Goal: Task Accomplishment & Management: Use online tool/utility

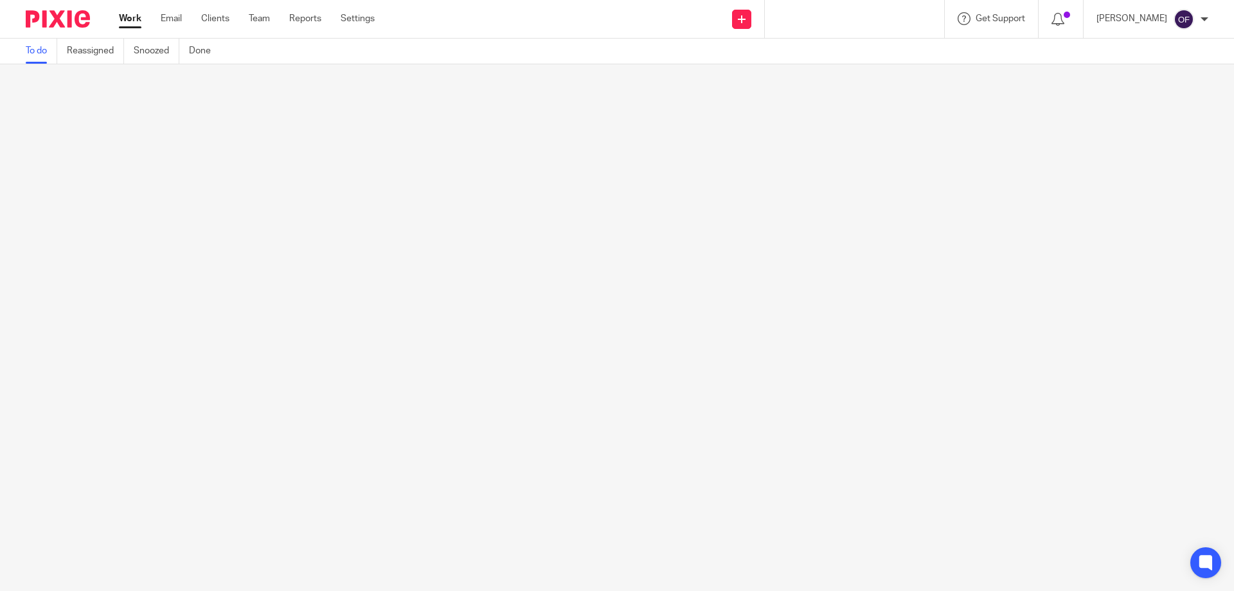
click at [846, 6] on div at bounding box center [855, 19] width 180 height 38
click at [844, 19] on div at bounding box center [855, 19] width 180 height 38
click at [867, 15] on div at bounding box center [855, 19] width 180 height 38
click at [857, 13] on div at bounding box center [855, 19] width 180 height 38
click at [70, 13] on img at bounding box center [58, 18] width 64 height 17
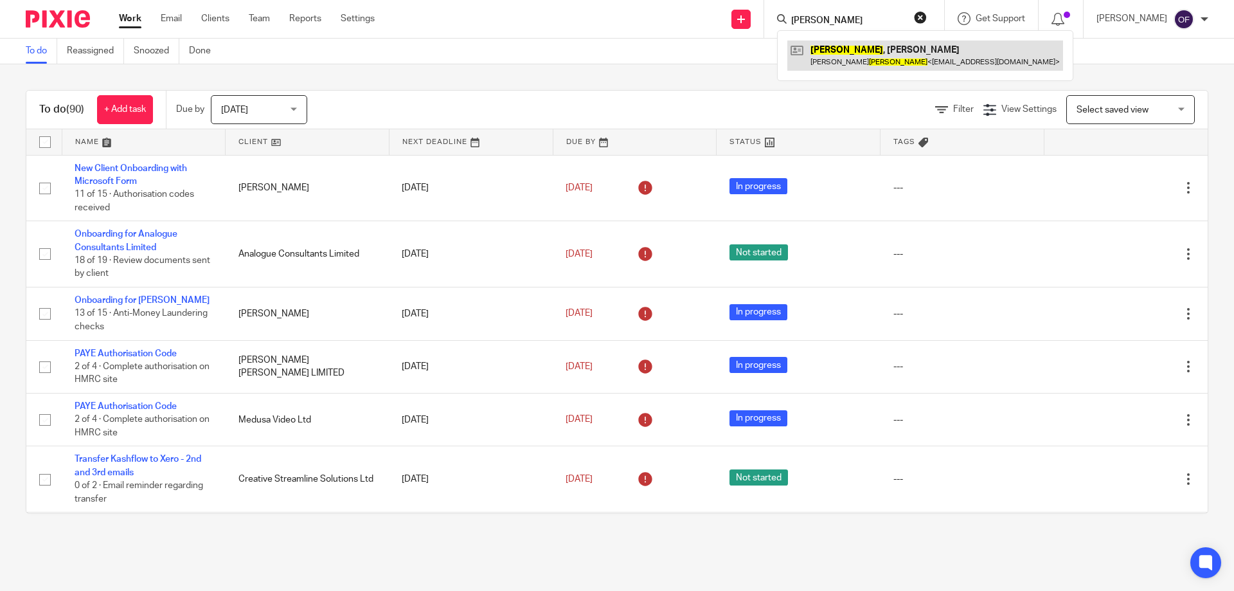
type input "gibbs"
click at [835, 53] on link at bounding box center [925, 55] width 276 height 30
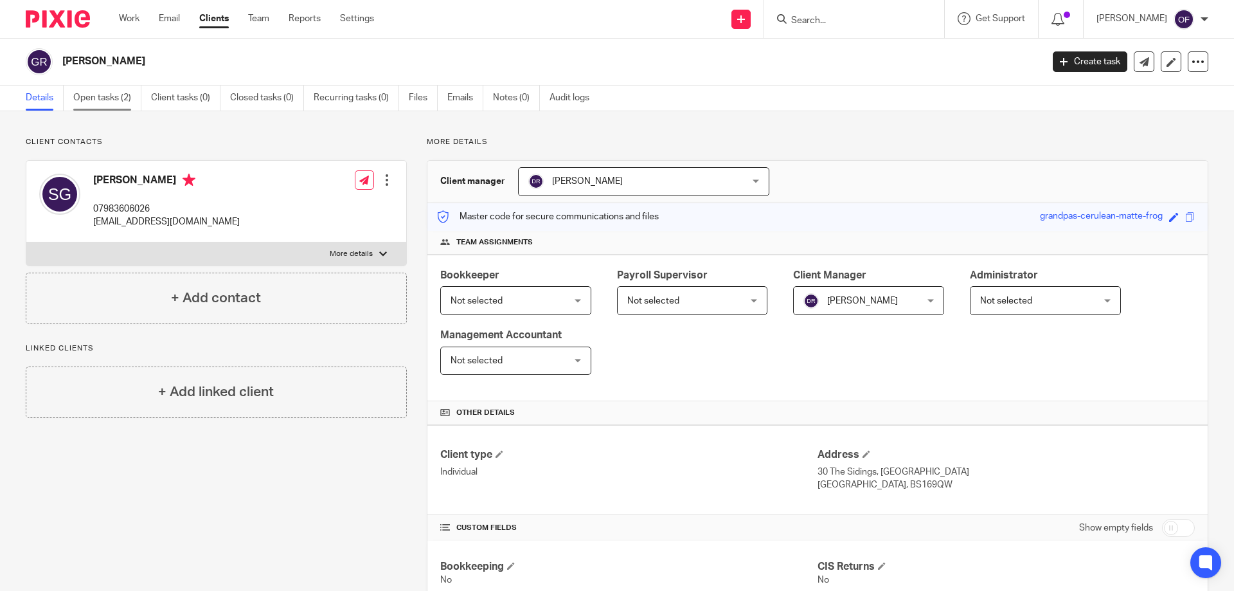
click at [86, 98] on link "Open tasks (2)" at bounding box center [107, 97] width 68 height 25
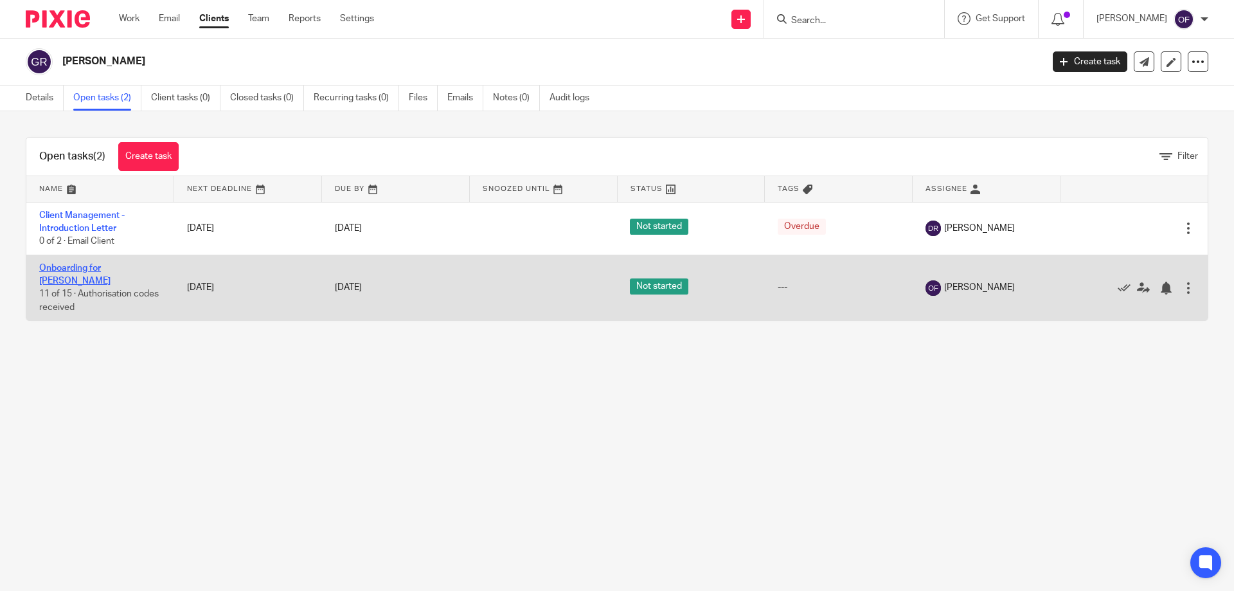
click at [102, 269] on link "Onboarding for [PERSON_NAME]" at bounding box center [74, 274] width 71 height 22
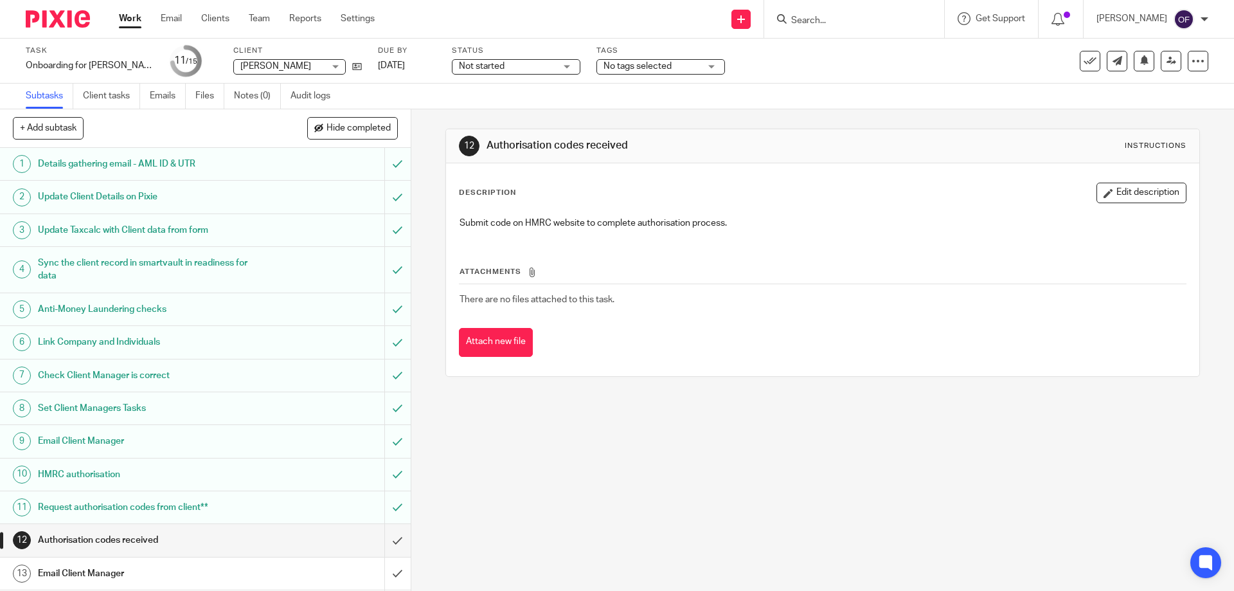
scroll to position [66, 0]
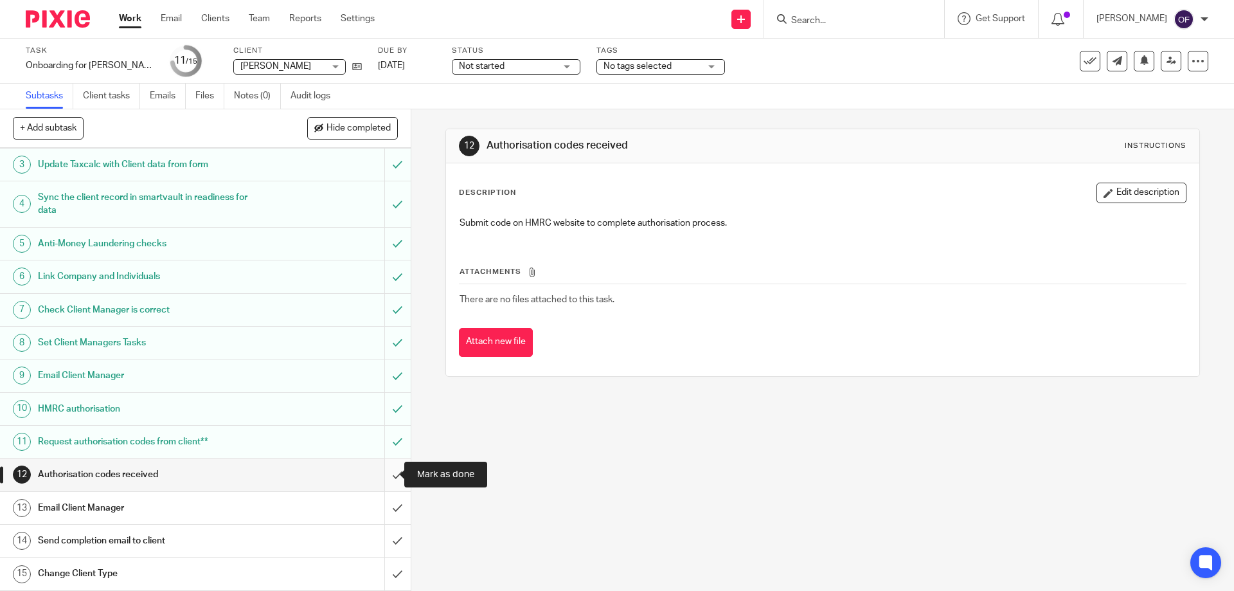
click at [382, 469] on input "submit" at bounding box center [205, 474] width 411 height 32
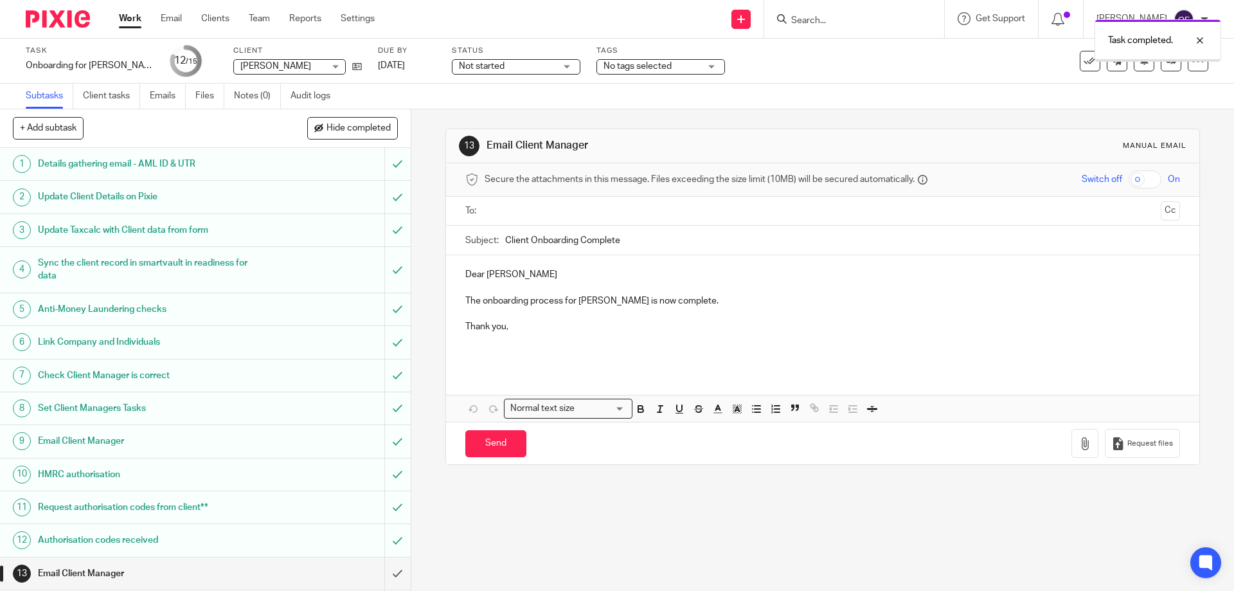
scroll to position [66, 0]
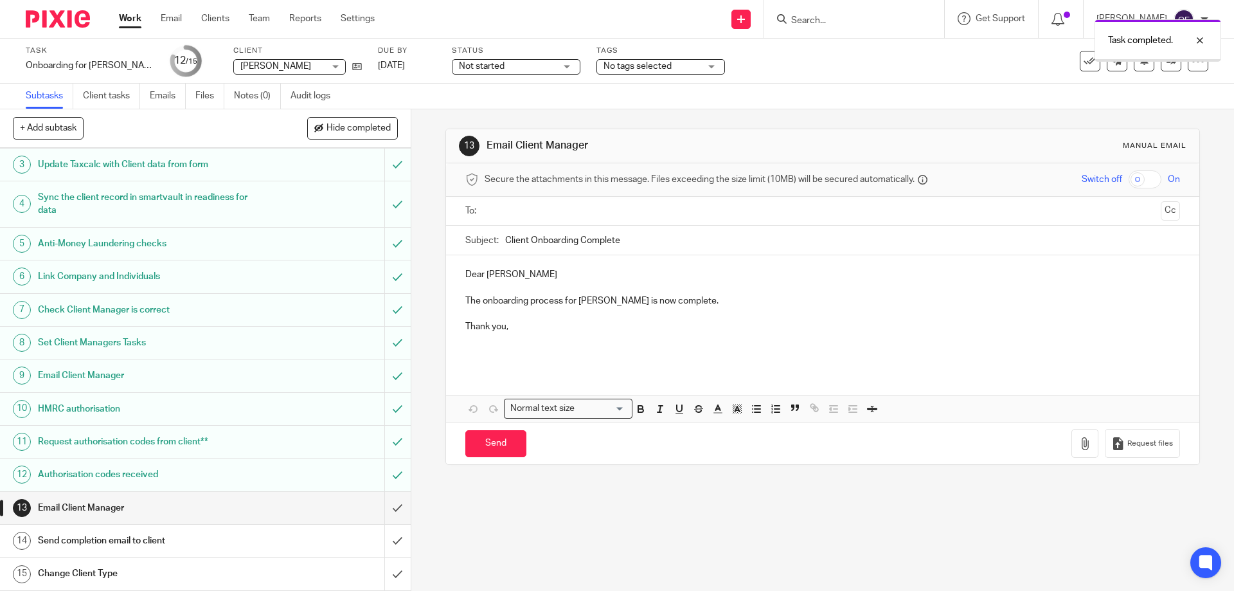
click at [184, 502] on h1 "Email Client Manager" at bounding box center [149, 507] width 222 height 19
click at [529, 213] on input "text" at bounding box center [822, 211] width 666 height 15
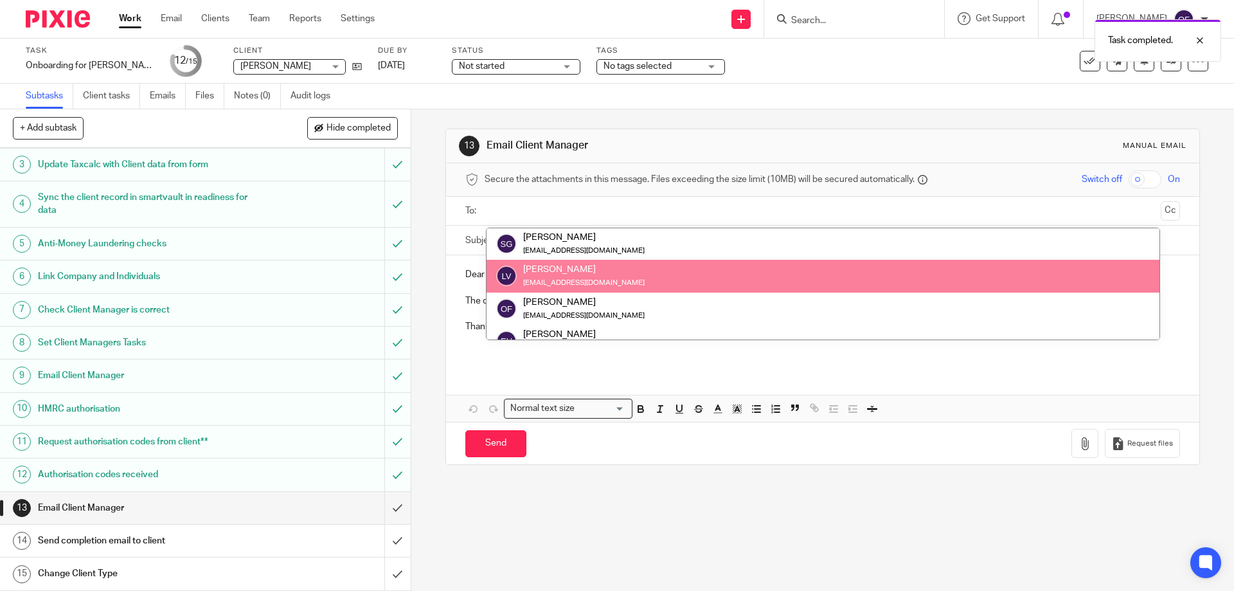
scroll to position [0, 0]
type input "d"
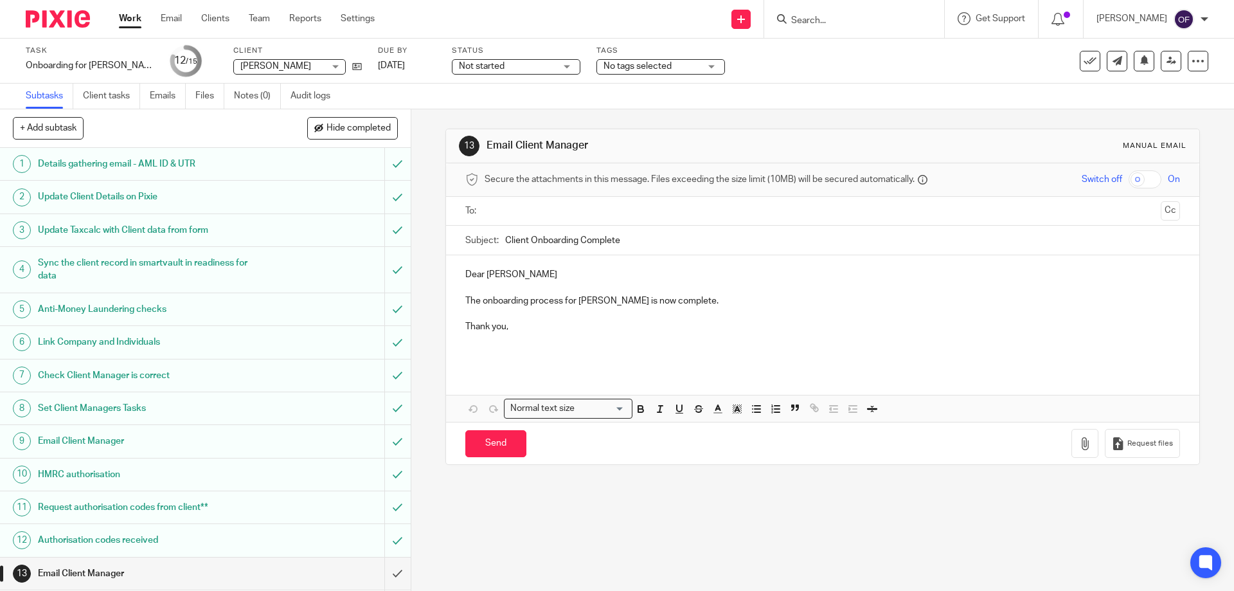
scroll to position [66, 0]
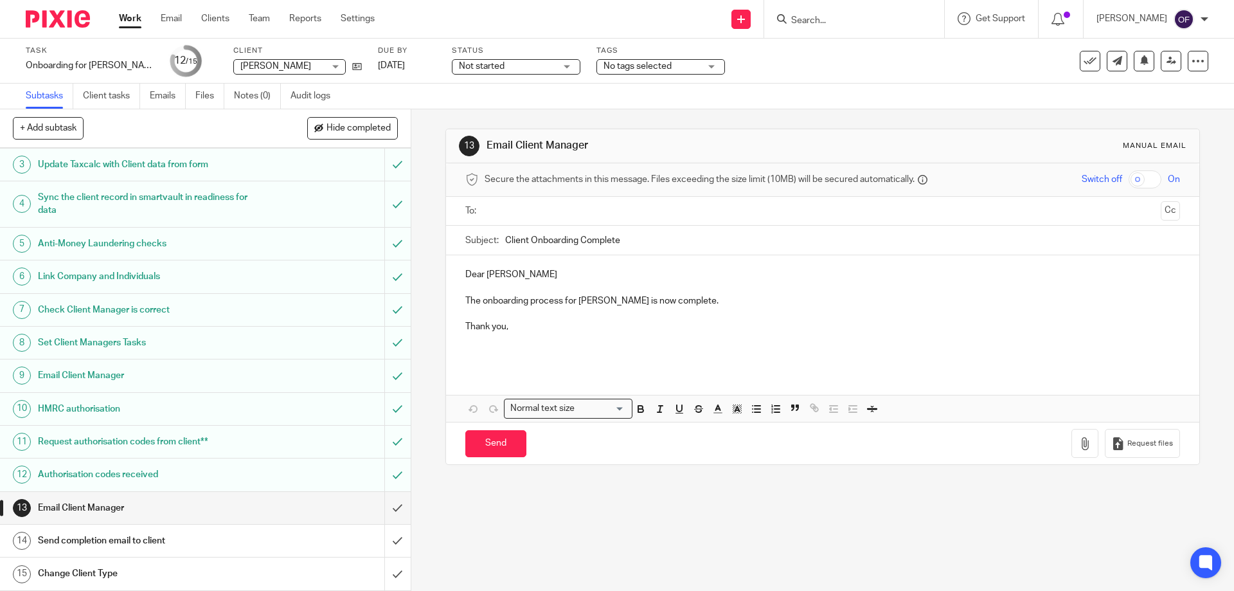
click at [529, 207] on input "text" at bounding box center [822, 211] width 666 height 15
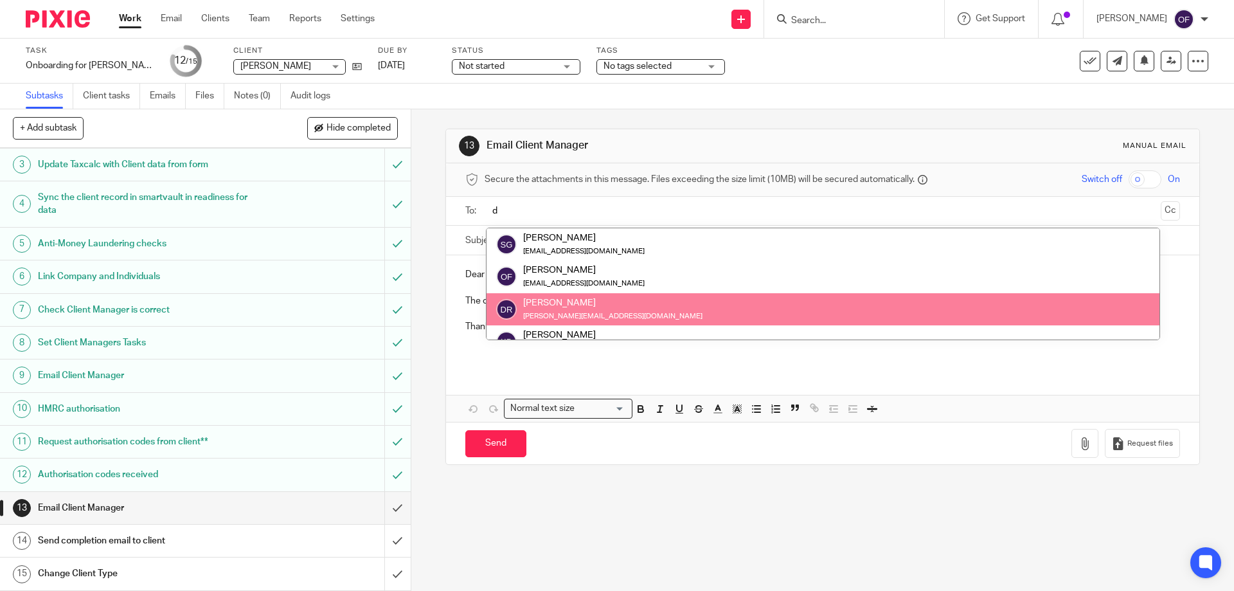
type input "d"
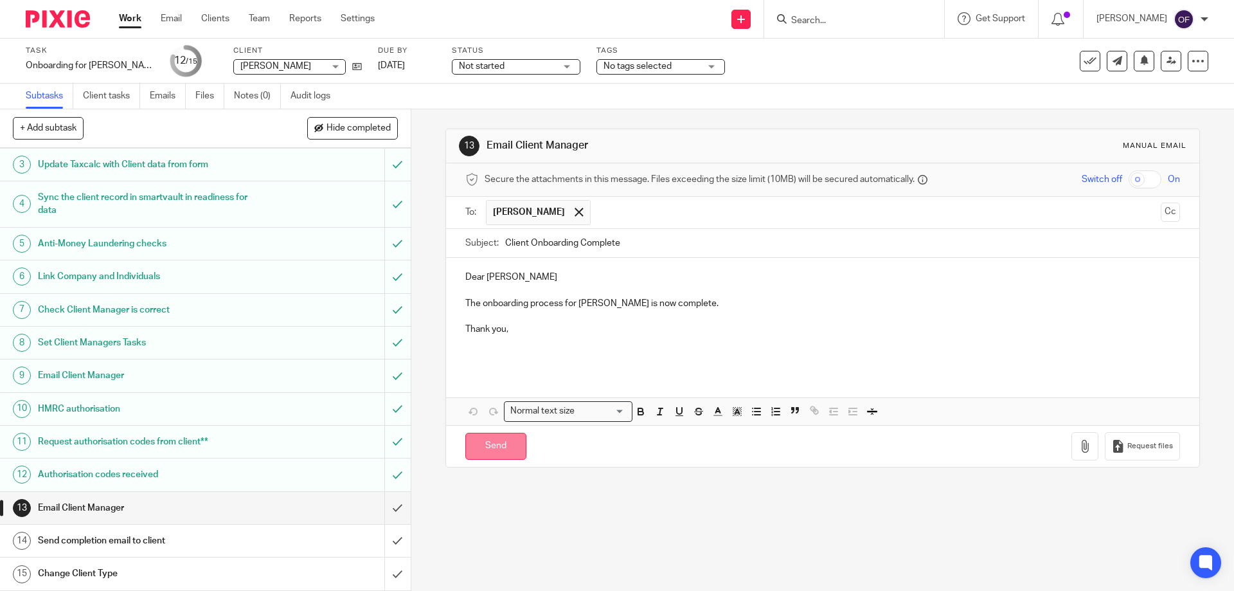
click at [490, 445] on input "Send" at bounding box center [495, 446] width 61 height 28
type input "Sent"
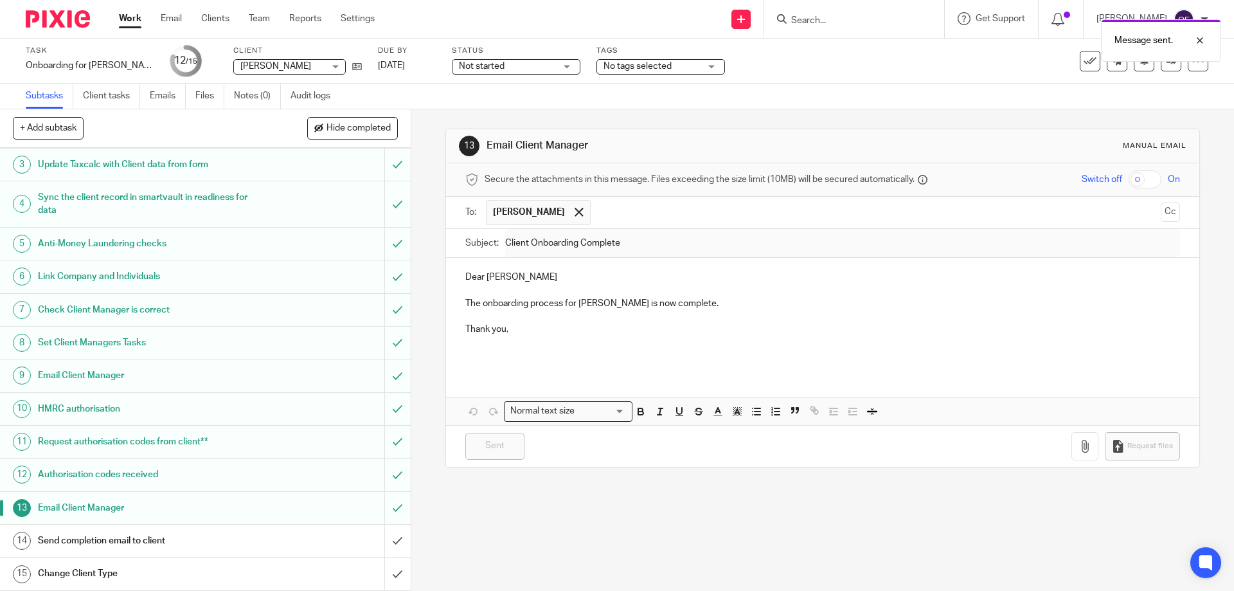
click at [301, 536] on div "Send completion email to client" at bounding box center [204, 540] width 333 height 19
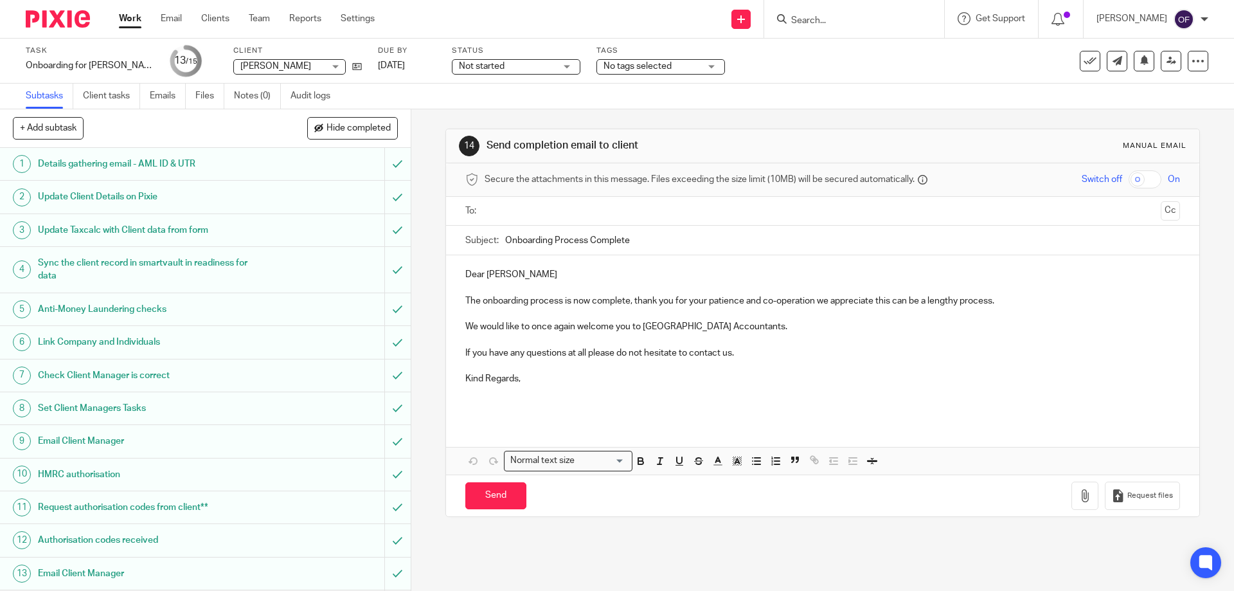
click at [549, 211] on input "text" at bounding box center [822, 211] width 666 height 15
click at [494, 495] on input "Send" at bounding box center [495, 498] width 61 height 28
type input "Sent"
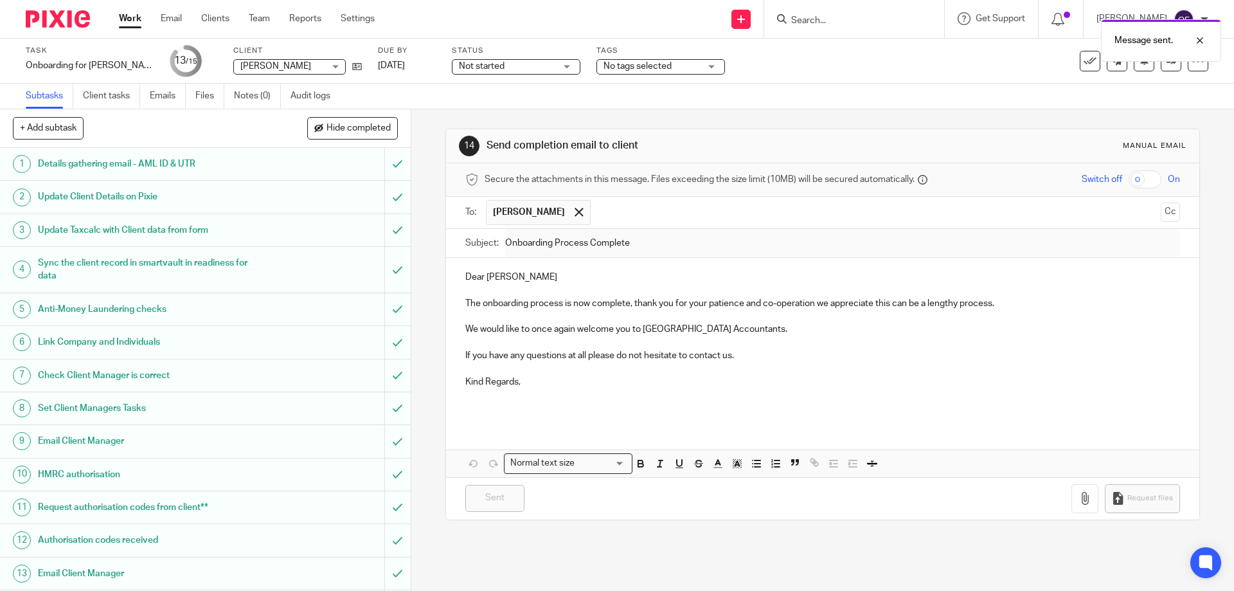
scroll to position [66, 0]
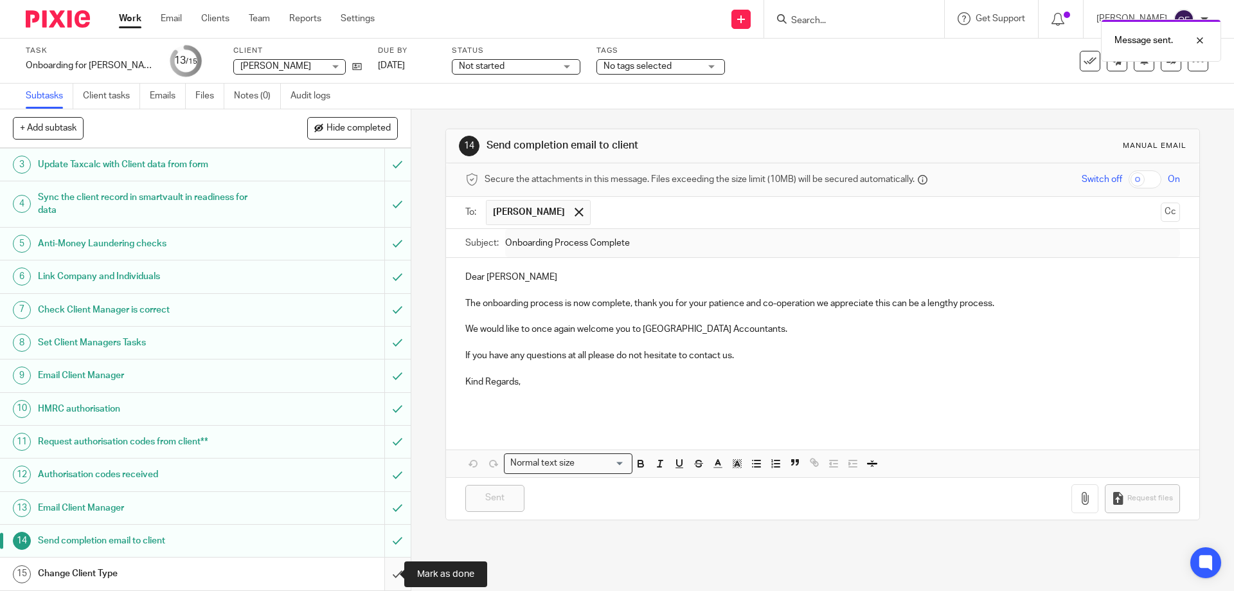
click at [386, 568] on input "submit" at bounding box center [205, 573] width 411 height 32
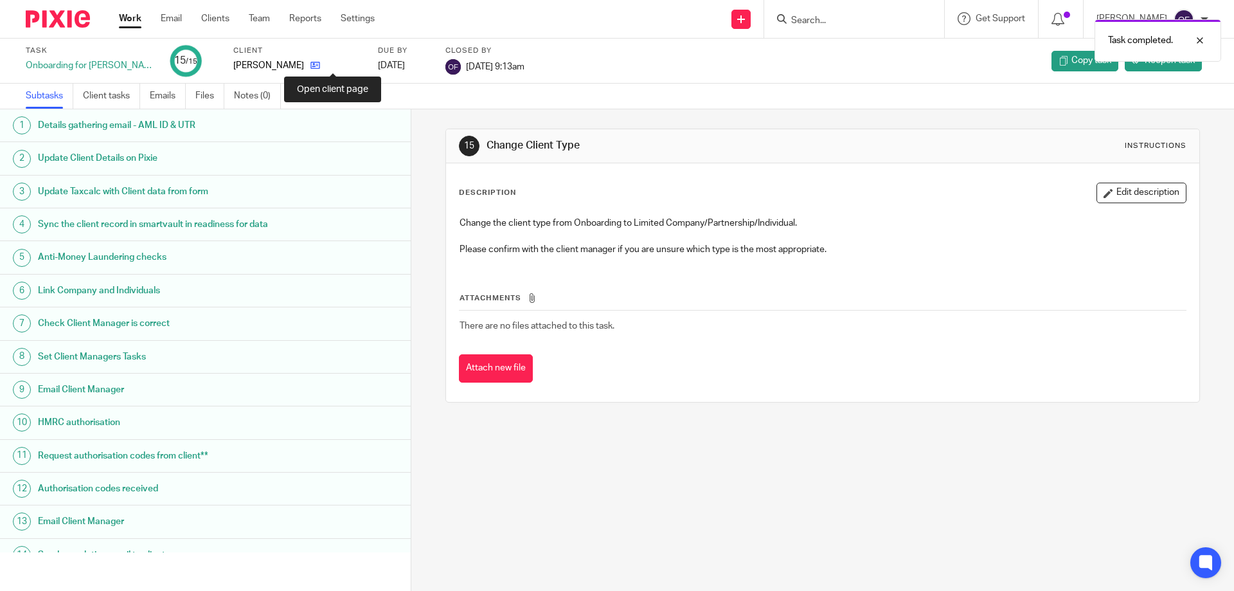
click at [320, 66] on icon at bounding box center [315, 65] width 10 height 10
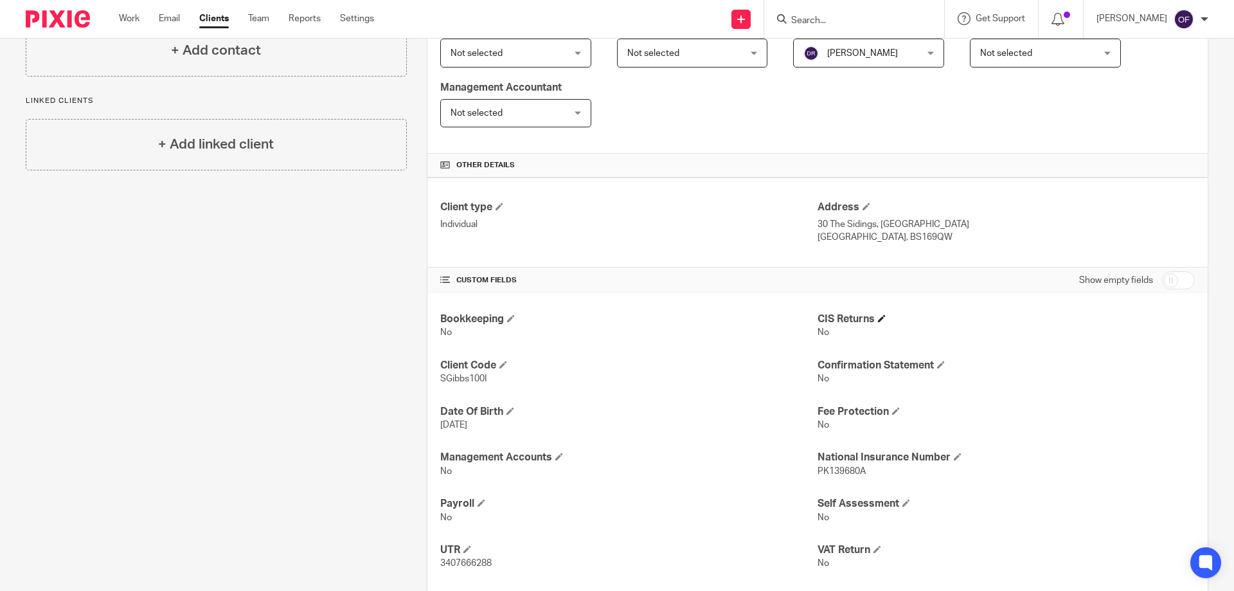
scroll to position [231, 0]
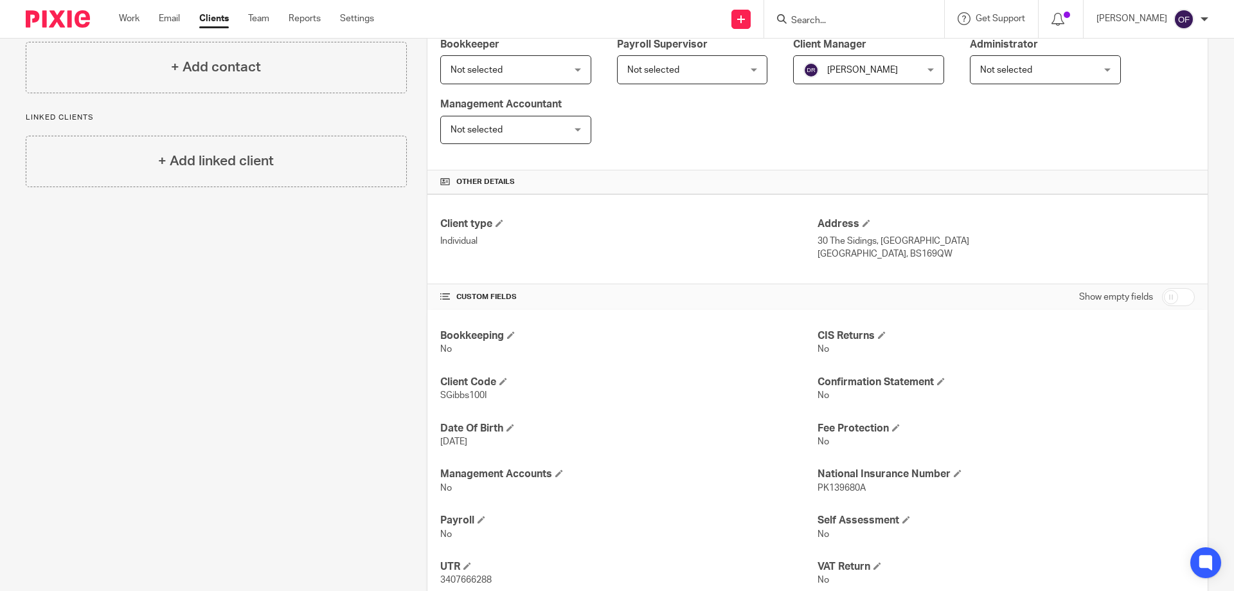
click at [1170, 296] on input "checkbox" at bounding box center [1178, 297] width 33 height 18
checkbox input "true"
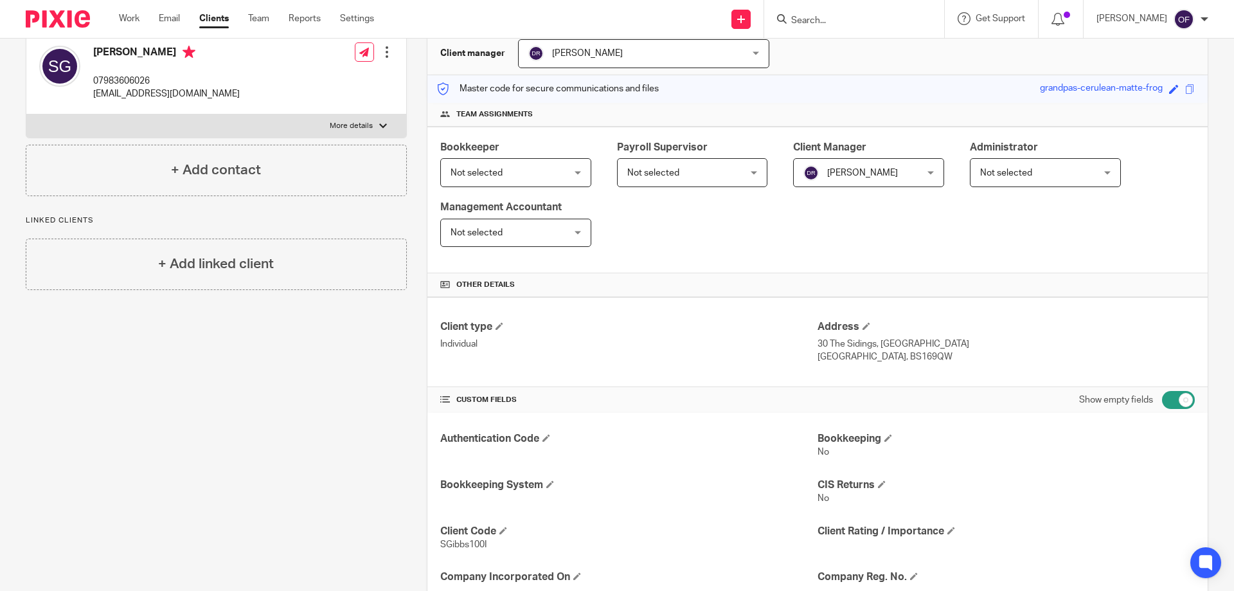
scroll to position [0, 0]
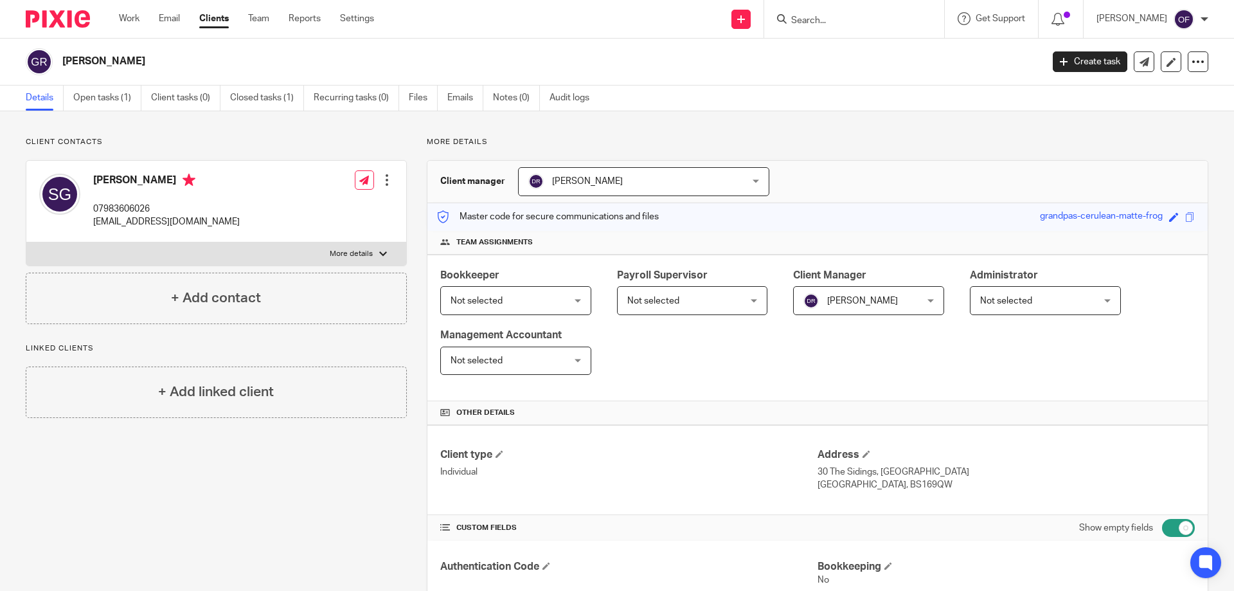
click at [852, 21] on input "Search" at bounding box center [848, 21] width 116 height 12
type input "gas"
click at [846, 57] on link at bounding box center [866, 55] width 159 height 30
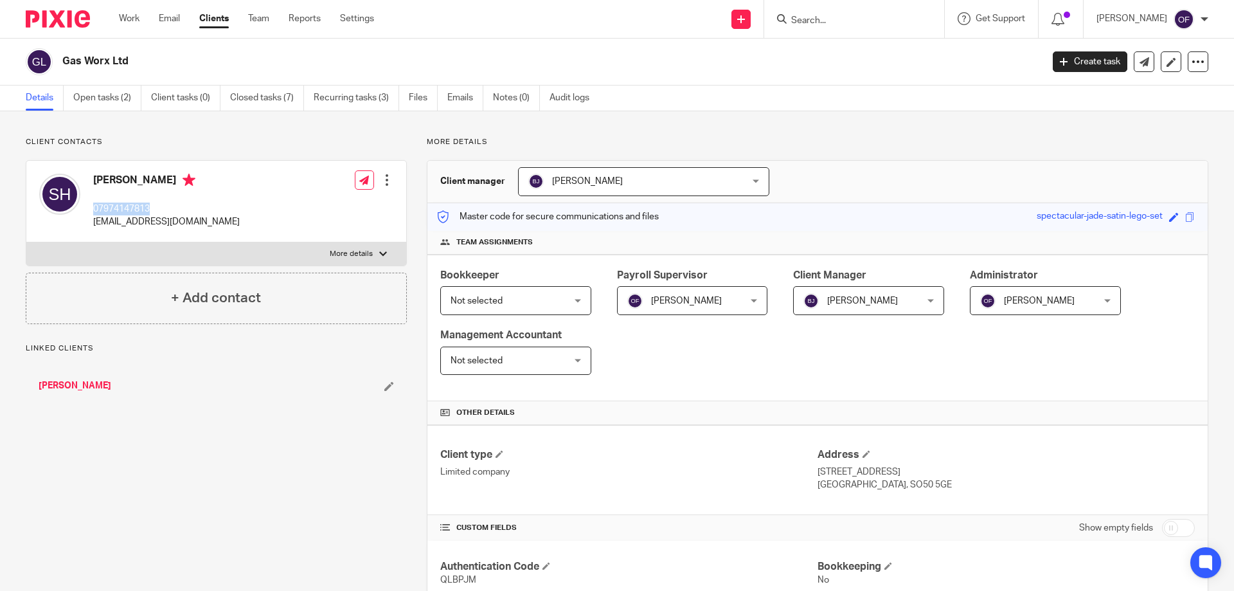
click at [177, 211] on div "[PERSON_NAME] 07974147813 [EMAIL_ADDRESS][DOMAIN_NAME]" at bounding box center [139, 201] width 200 height 68
click at [103, 190] on div "[PERSON_NAME] 07974147813 [EMAIL_ADDRESS][DOMAIN_NAME]" at bounding box center [166, 200] width 147 height 55
click at [87, 175] on div "[PERSON_NAME] 07974147813 [EMAIL_ADDRESS][DOMAIN_NAME]" at bounding box center [139, 201] width 200 height 68
drag, startPoint x: 101, startPoint y: 175, endPoint x: 147, endPoint y: 178, distance: 45.7
click at [147, 179] on div "[PERSON_NAME] 07974147813 [EMAIL_ADDRESS][DOMAIN_NAME]" at bounding box center [139, 201] width 200 height 68
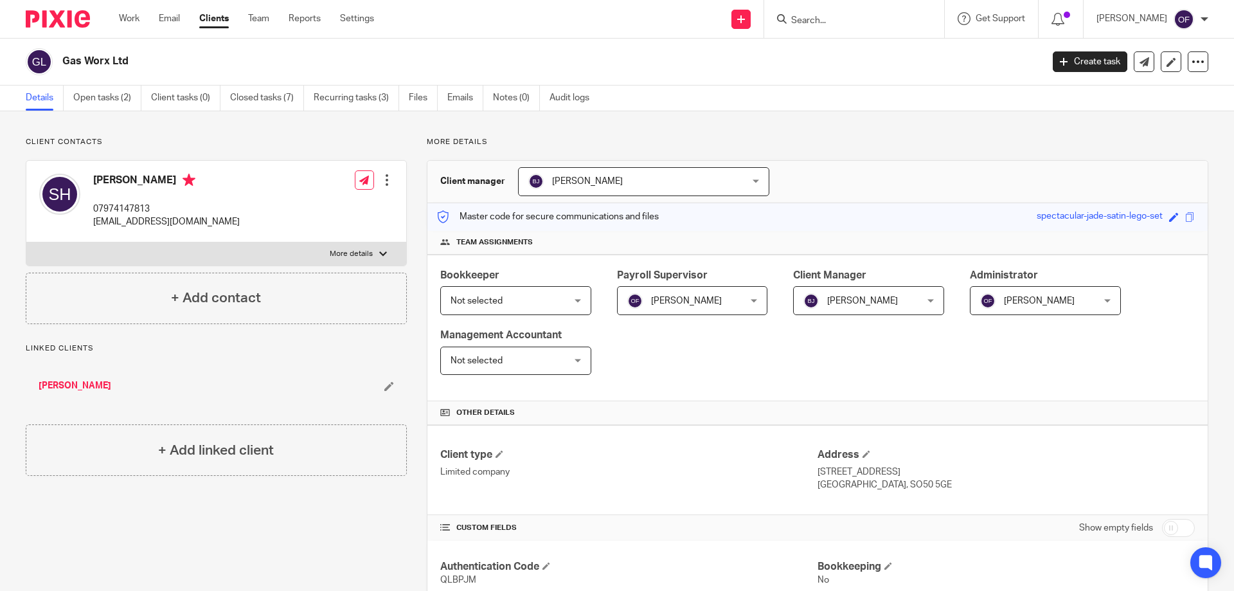
copy h4 "[PERSON_NAME]"
click at [251, 191] on div "[PERSON_NAME] 07974147813 [EMAIL_ADDRESS][DOMAIN_NAME] Edit contact Create clie…" at bounding box center [216, 202] width 380 height 82
